Goal: Check status

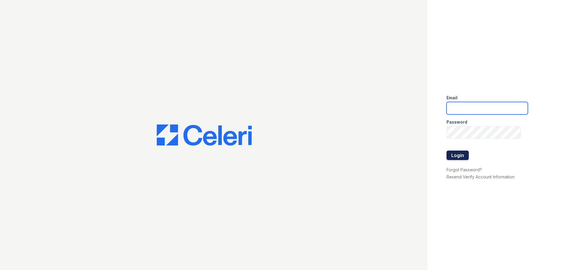
type input "renewchesapeake@trinity-pm.com"
click at [459, 155] on button "Login" at bounding box center [457, 155] width 22 height 9
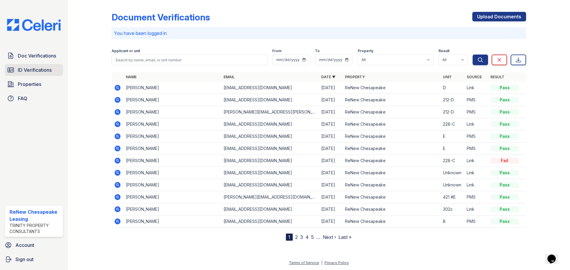
click at [40, 74] on span "ID Verifications" at bounding box center [35, 69] width 34 height 7
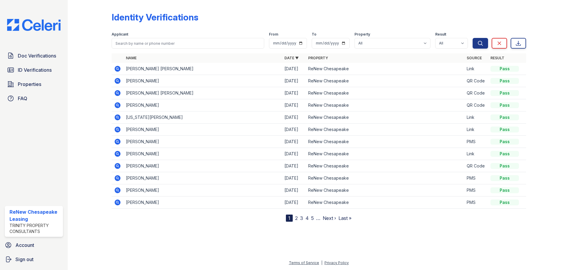
click at [117, 68] on icon at bounding box center [117, 68] width 7 height 7
